Goal: Task Accomplishment & Management: Use online tool/utility

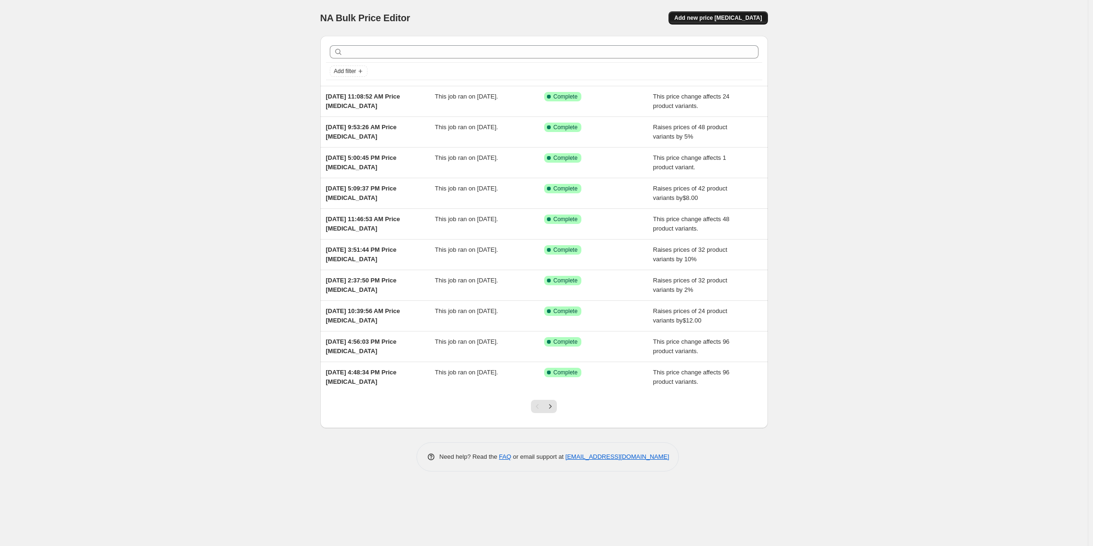
click at [734, 19] on span "Add new price [MEDICAL_DATA]" at bounding box center [718, 18] width 88 height 8
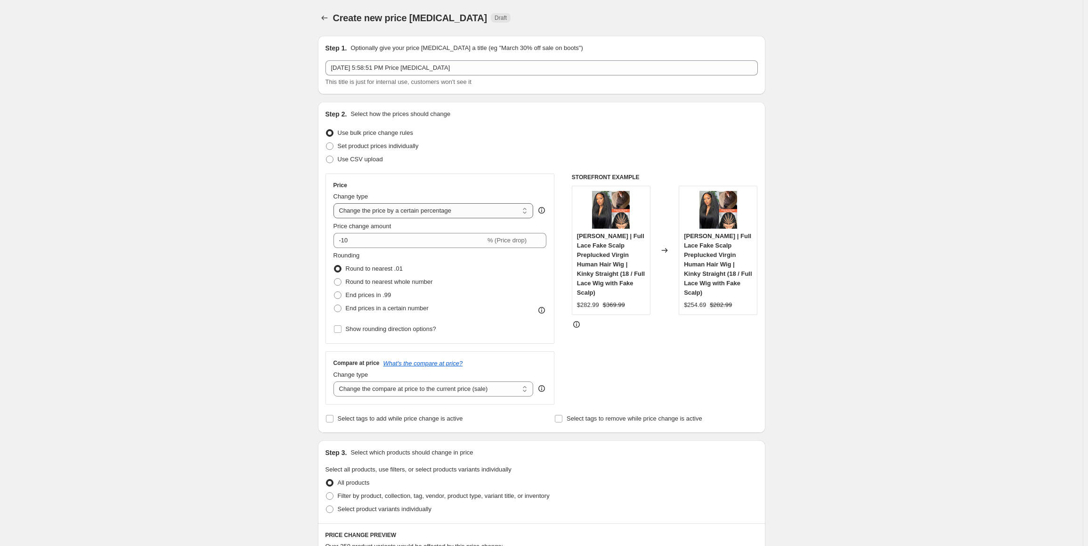
click at [510, 210] on select "Change the price to a certain amount Change the price by a certain amount Chang…" at bounding box center [434, 210] width 200 height 15
select select "no_change"
click at [335, 203] on select "Change the price to a certain amount Change the price by a certain amount Chang…" at bounding box center [434, 210] width 200 height 15
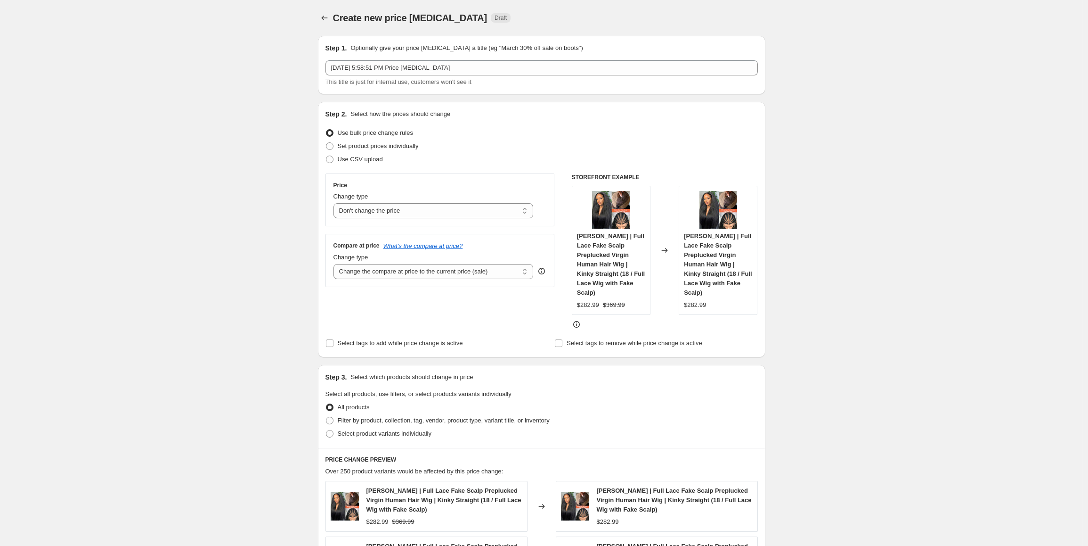
click at [885, 316] on div "Create new price [MEDICAL_DATA]. This page is ready Create new price [MEDICAL_D…" at bounding box center [541, 464] width 1083 height 929
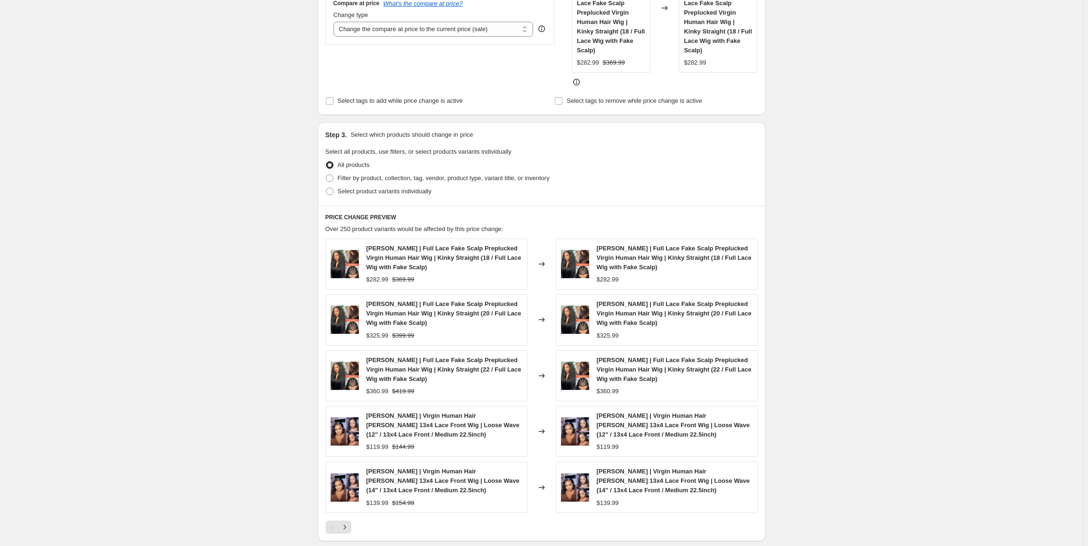
scroll to position [233, 0]
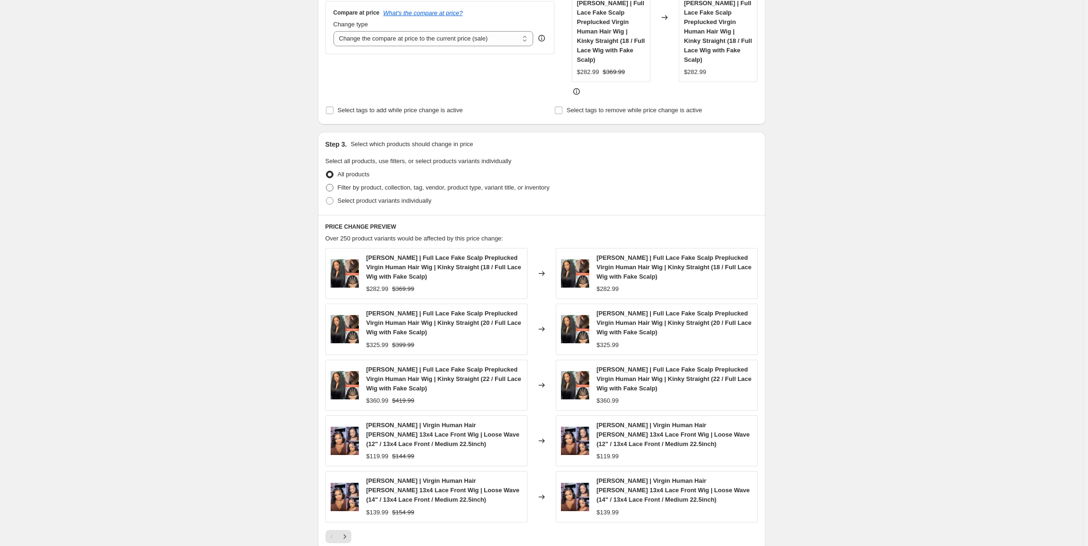
click at [334, 184] on span at bounding box center [330, 188] width 8 height 8
click at [327, 184] on input "Filter by product, collection, tag, vendor, product type, variant title, or inv…" at bounding box center [326, 184] width 0 height 0
radio input "true"
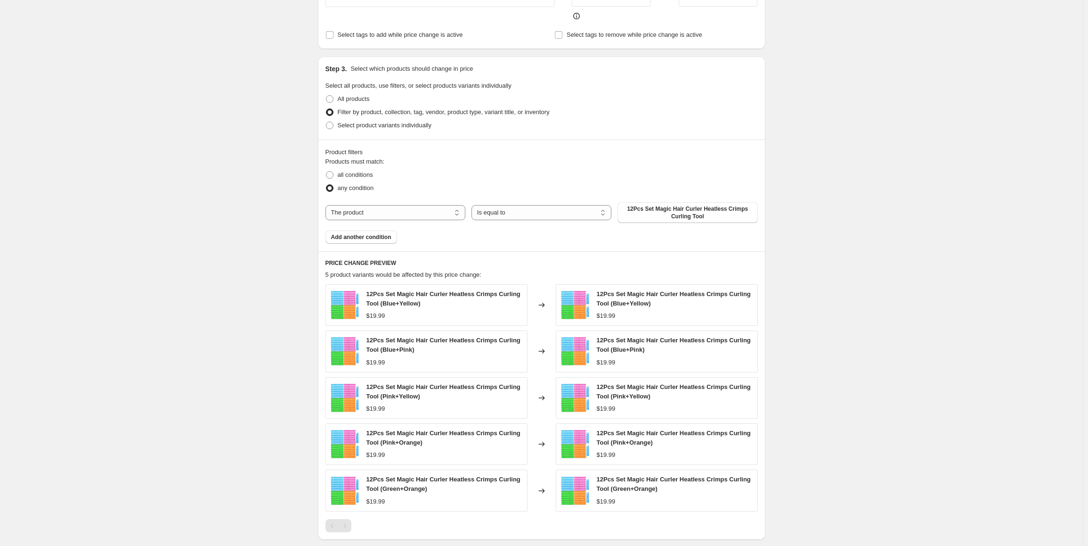
scroll to position [327, 0]
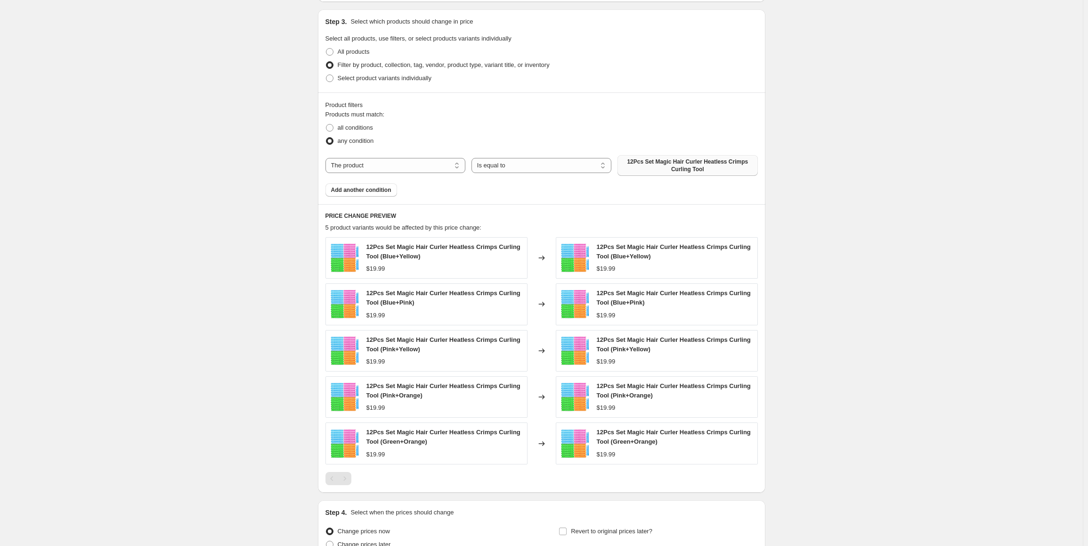
click at [708, 170] on span "12Pcs Set Magic Hair Curler Heatless Crimps Curling Tool" at bounding box center [687, 165] width 129 height 15
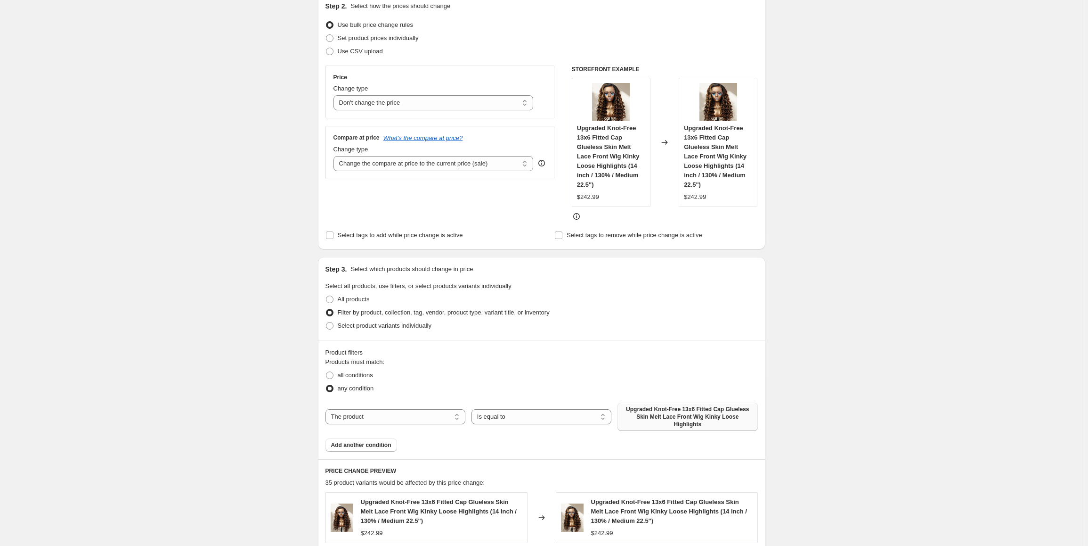
scroll to position [91, 0]
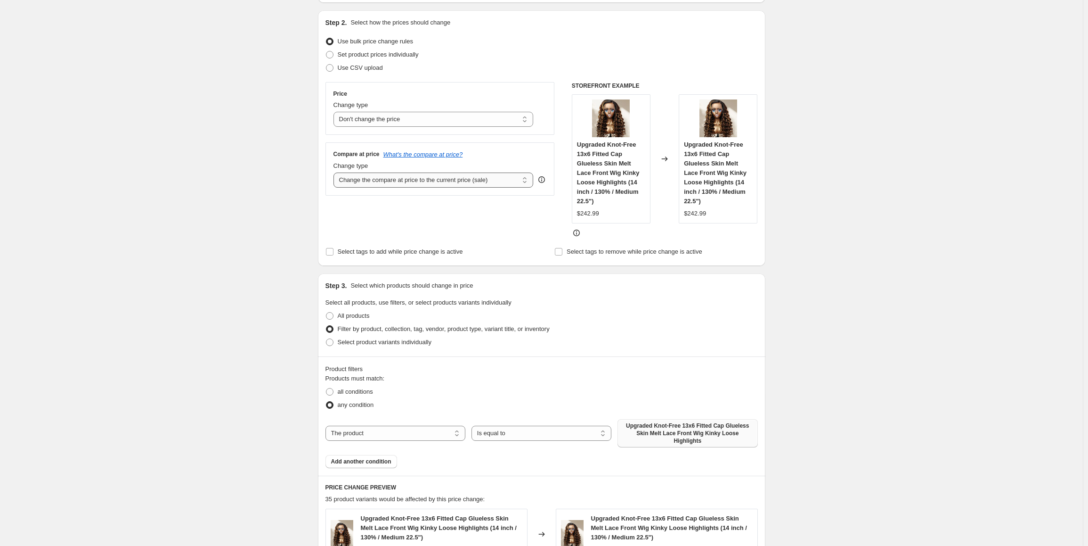
click at [478, 182] on select "Change the compare at price to the current price (sale) Change the compare at p…" at bounding box center [434, 179] width 200 height 15
select select "bp"
click at [335, 172] on select "Change the compare at price to the current price (sale) Change the compare at p…" at bounding box center [434, 179] width 200 height 15
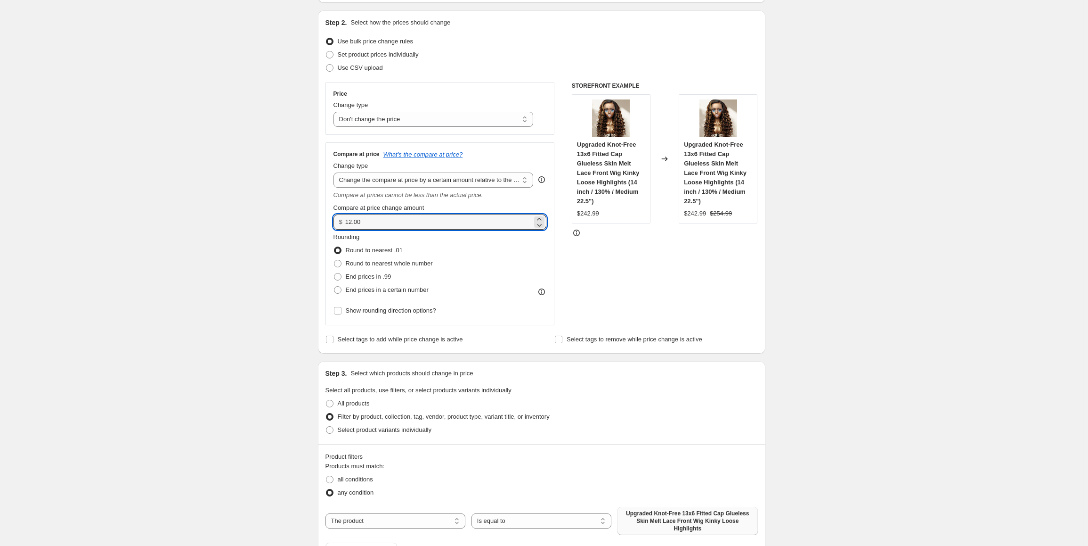
drag, startPoint x: 378, startPoint y: 222, endPoint x: 322, endPoint y: 221, distance: 56.1
click at [322, 221] on div "Step 2. Select how the prices should change Use bulk price change rules Set pro…" at bounding box center [542, 181] width 448 height 343
type input "85.00"
click at [339, 280] on span at bounding box center [338, 277] width 8 height 8
click at [335, 273] on input "End prices in .99" at bounding box center [334, 273] width 0 height 0
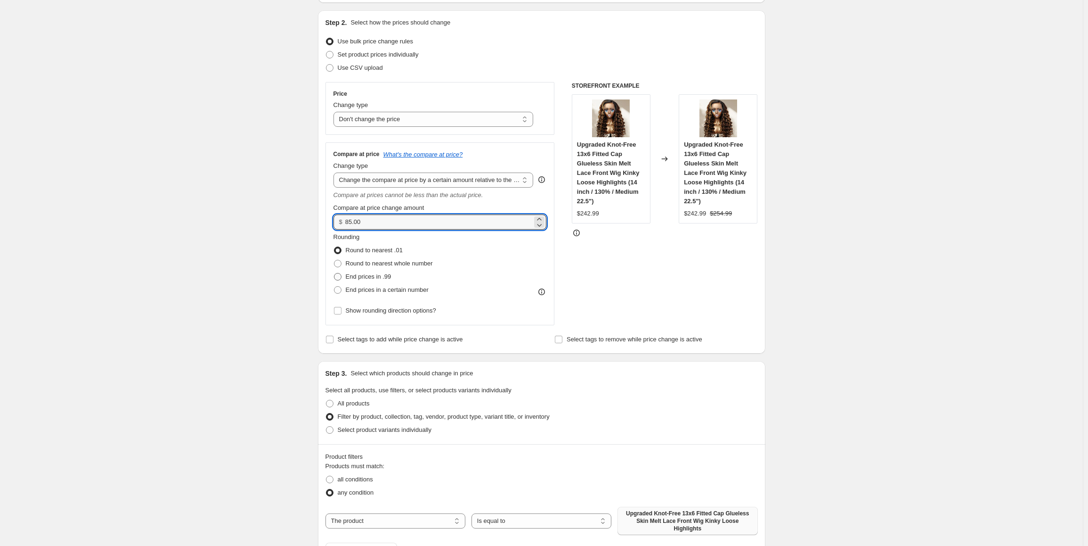
radio input "true"
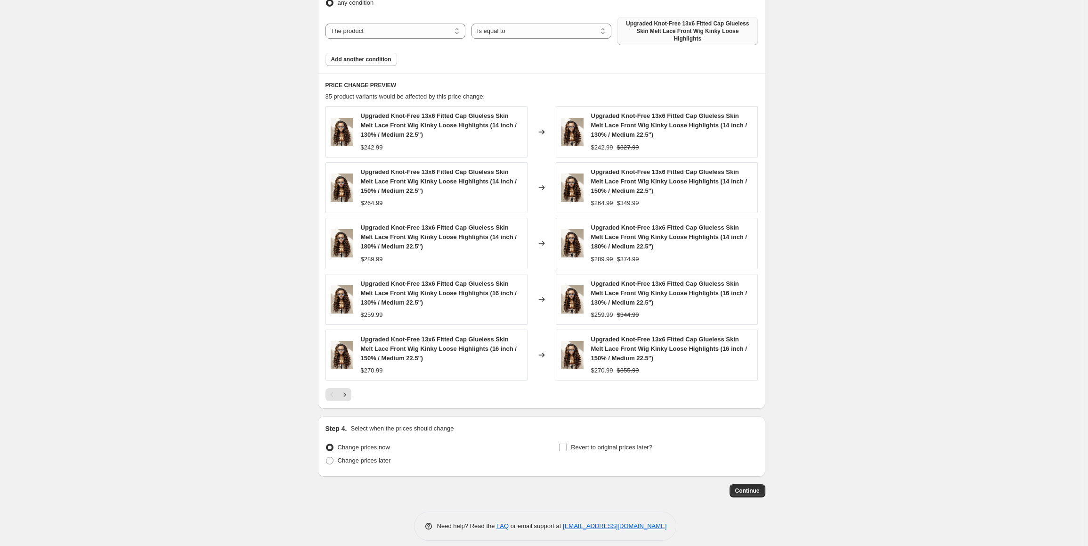
scroll to position [583, 0]
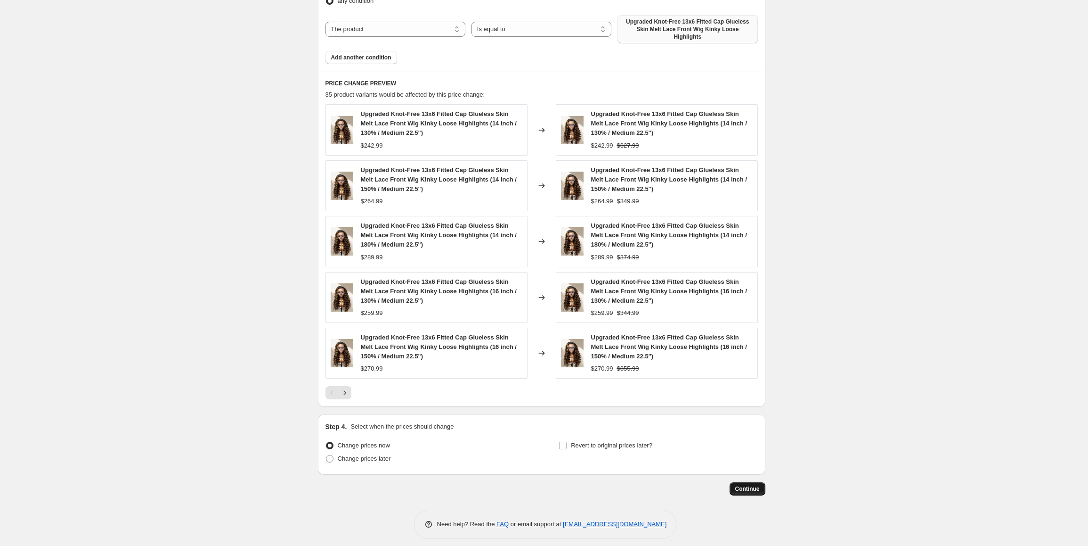
click at [743, 482] on button "Continue" at bounding box center [748, 488] width 36 height 13
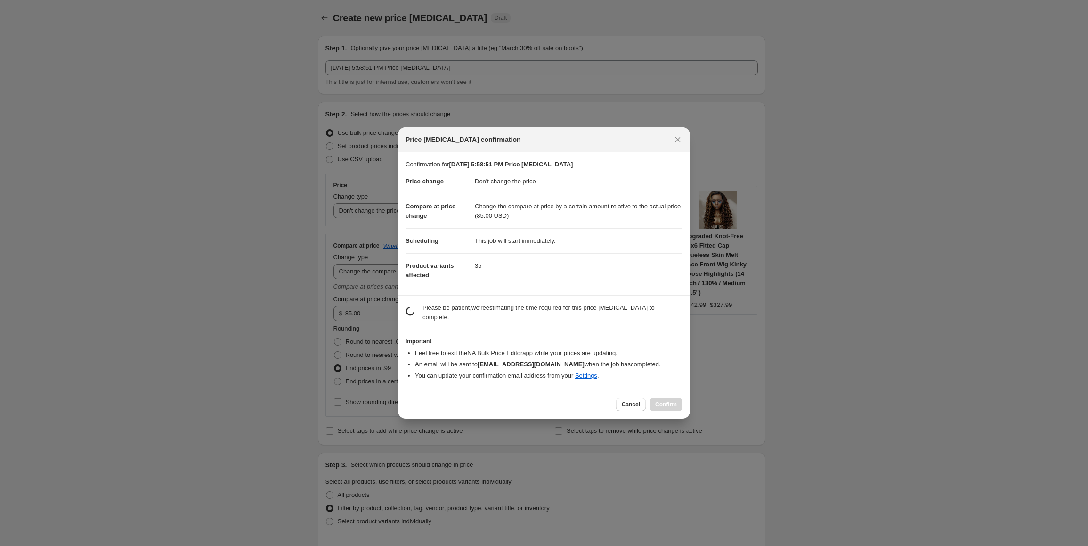
scroll to position [0, 0]
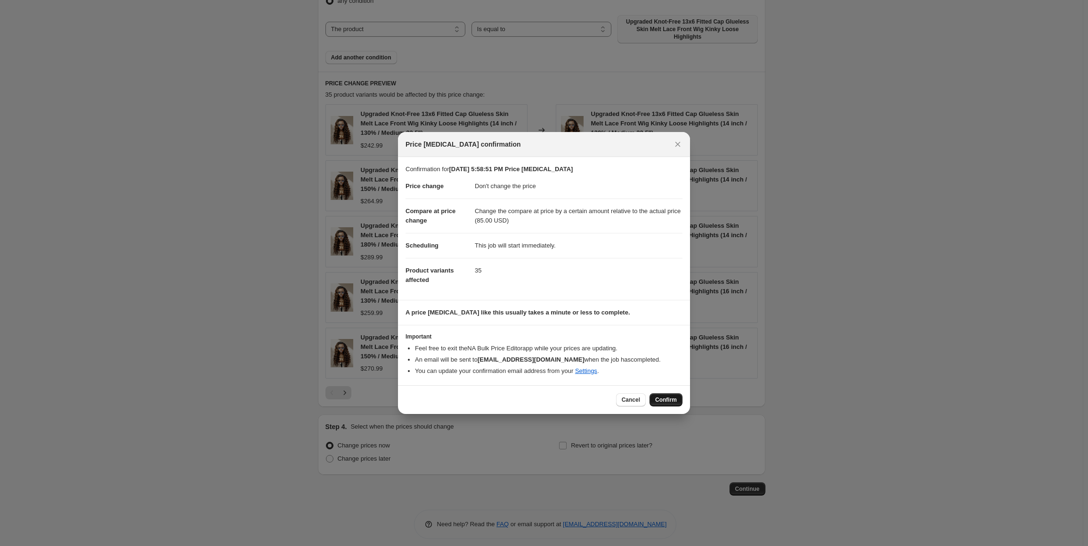
click at [654, 395] on button "Confirm" at bounding box center [666, 399] width 33 height 13
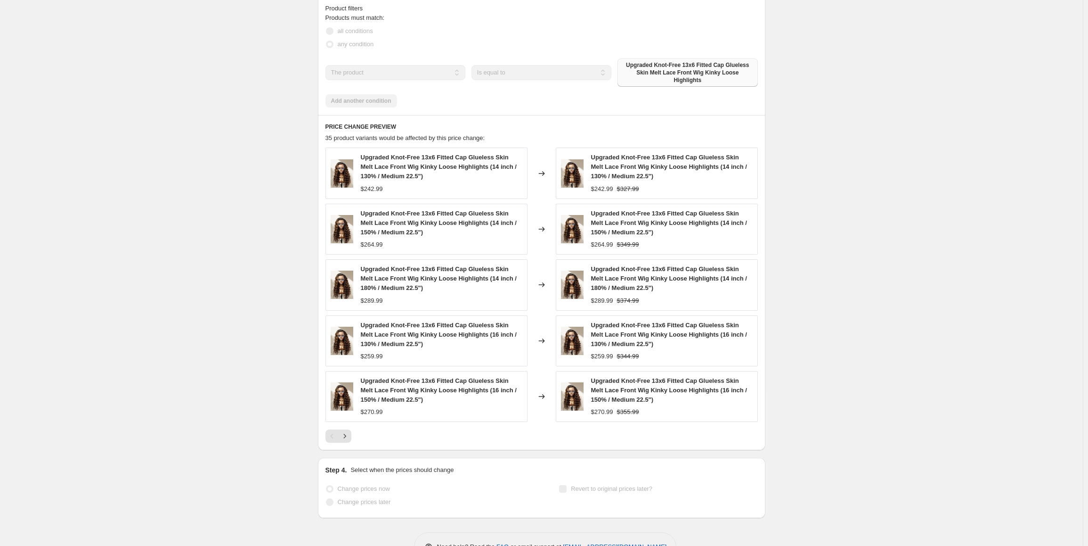
select select "no_change"
select select "bp"
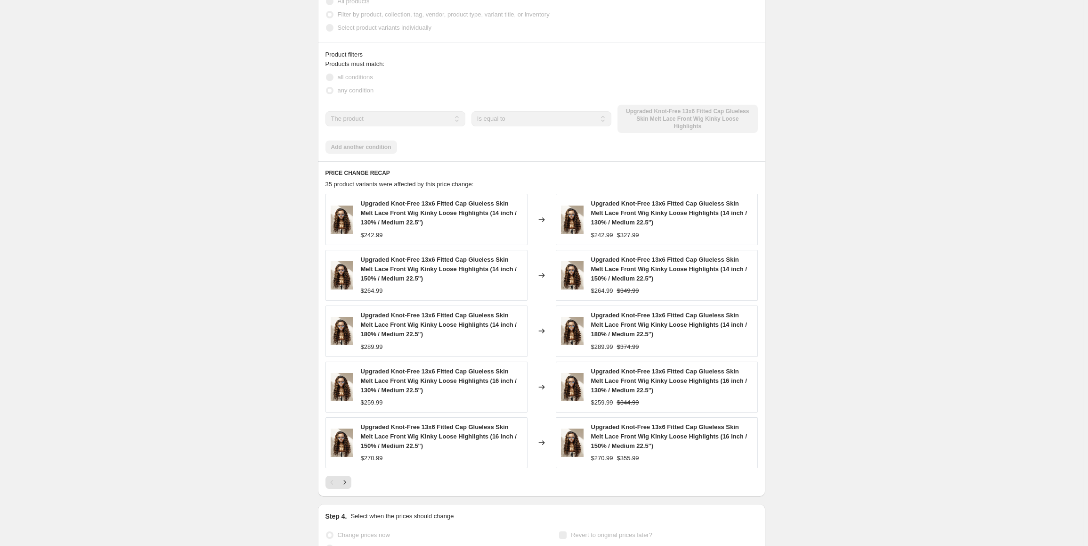
scroll to position [0, 0]
